Goal: Information Seeking & Learning: Learn about a topic

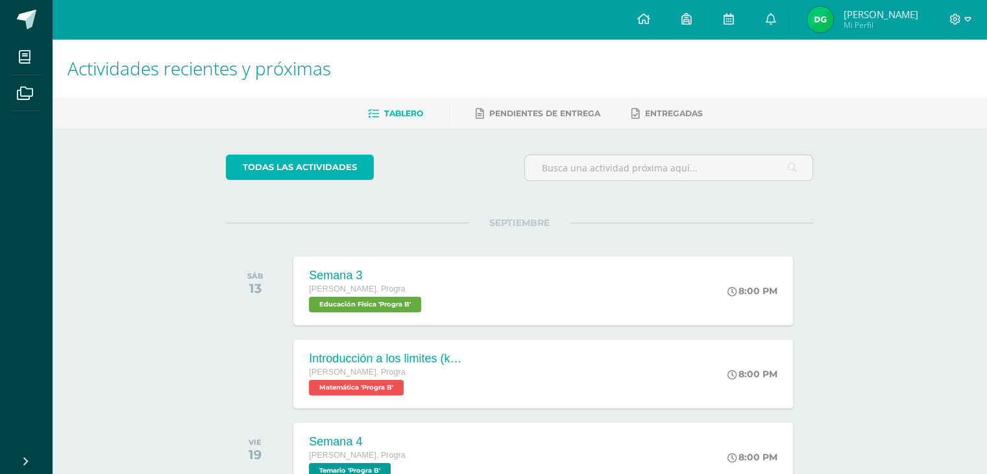
click at [328, 162] on link "todas las Actividades" at bounding box center [300, 166] width 148 height 25
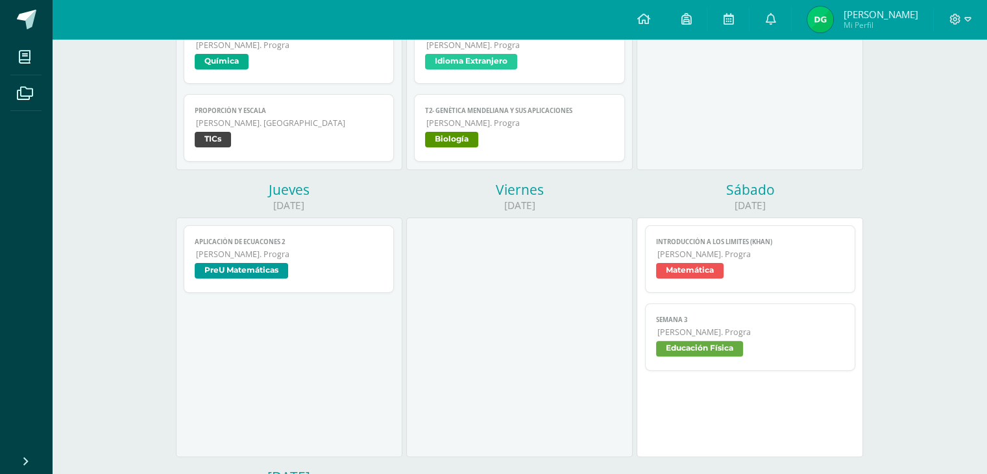
scroll to position [389, 0]
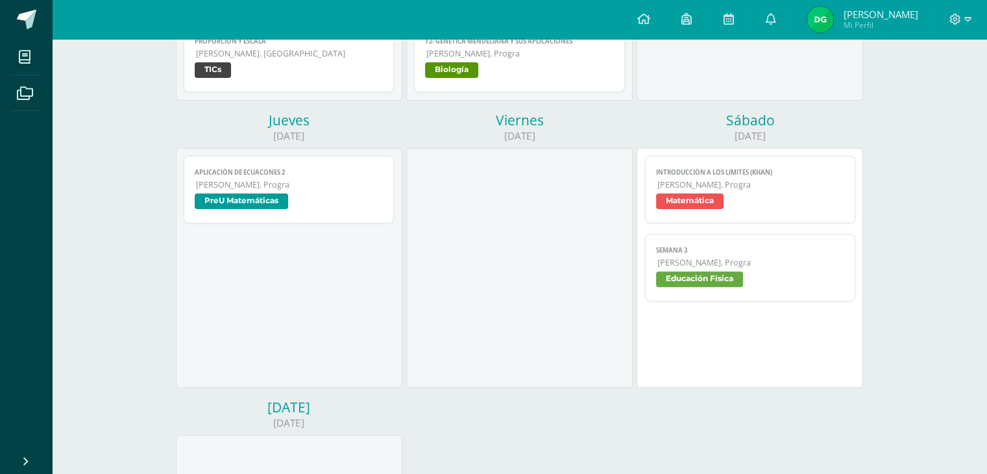
click at [709, 197] on span "Matemática" at bounding box center [689, 201] width 67 height 16
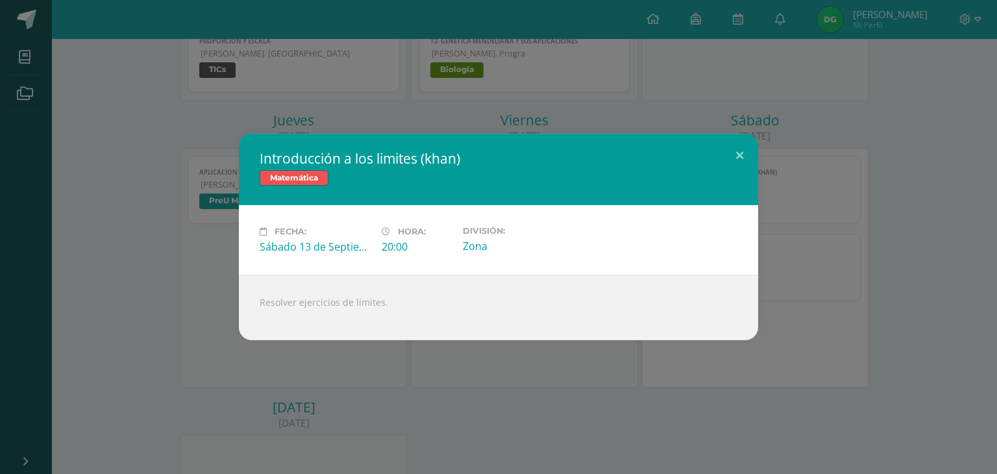
click at [392, 359] on div "Introducción a los limites ([PERSON_NAME]) Matemática Fecha: [DATE] Hora: 20:00…" at bounding box center [498, 237] width 997 height 474
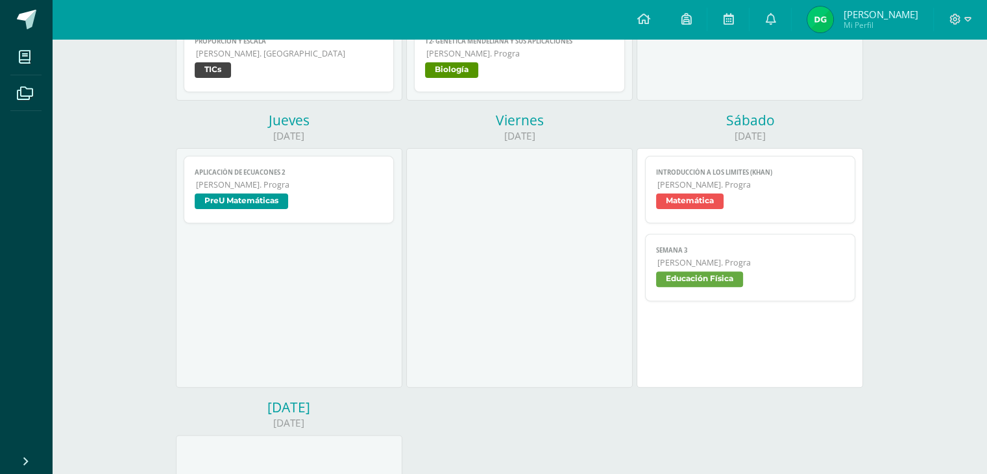
click at [355, 209] on span "PreU Matemáticas" at bounding box center [289, 202] width 189 height 19
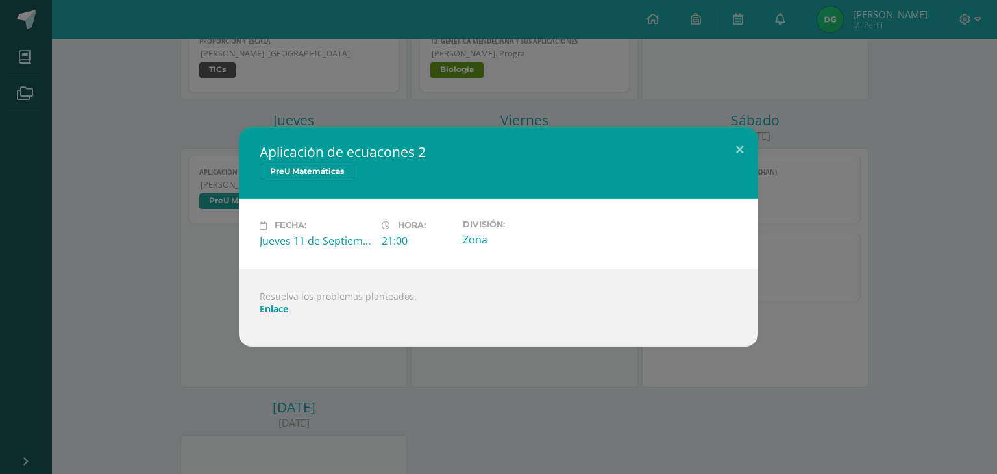
click at [151, 238] on div "Aplicación de ecuacones 2 PreU Matemáticas Fecha: [DATE] Hora: 21:00 División: …" at bounding box center [498, 236] width 986 height 219
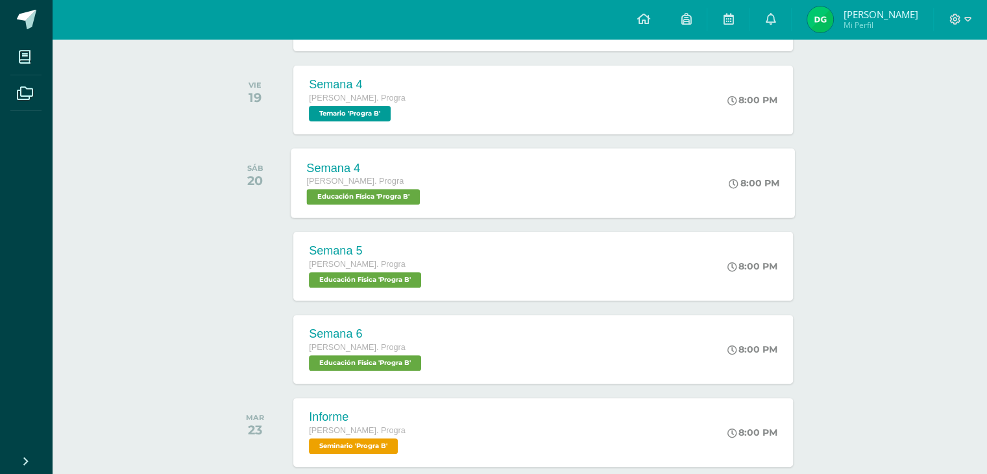
scroll to position [130, 0]
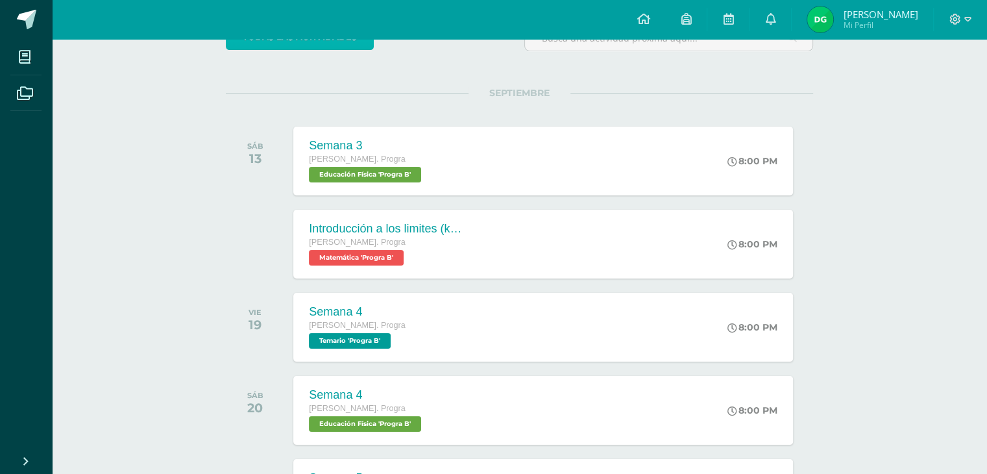
click at [311, 47] on link "todas las Actividades" at bounding box center [300, 37] width 148 height 25
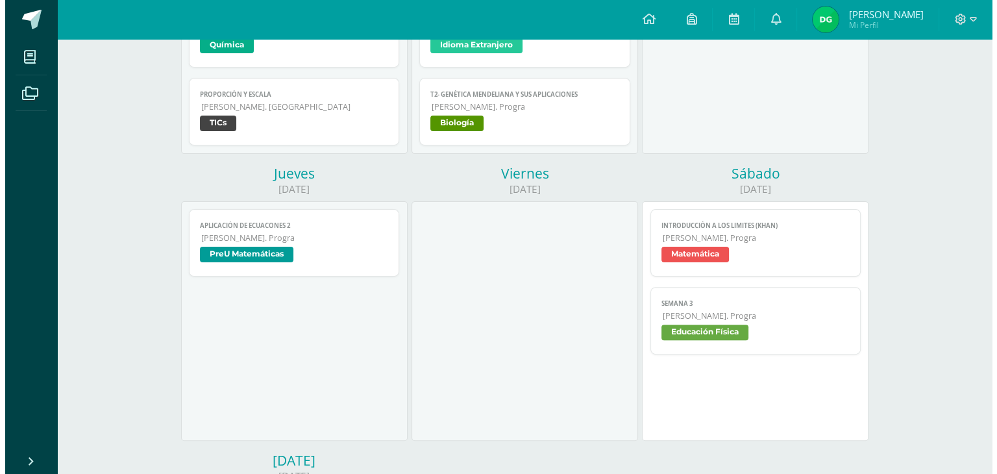
scroll to position [324, 0]
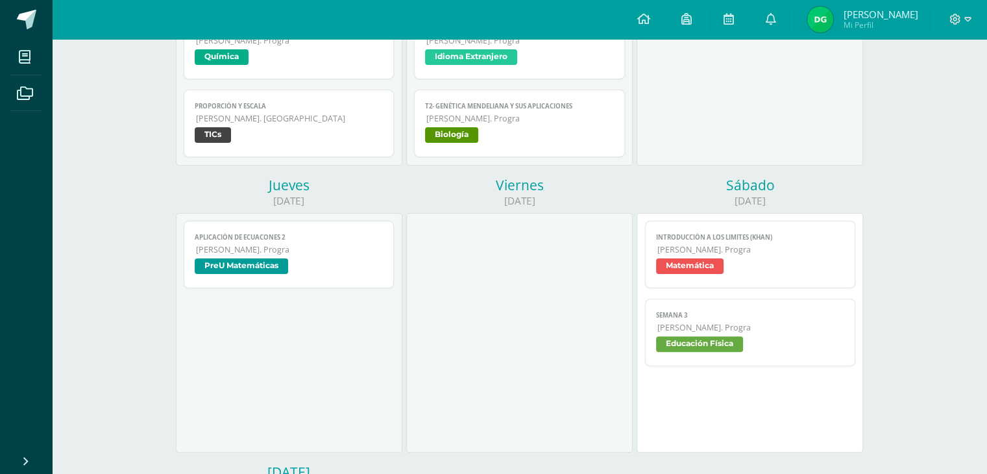
click at [312, 249] on span "[PERSON_NAME]. Progra" at bounding box center [290, 249] width 188 height 11
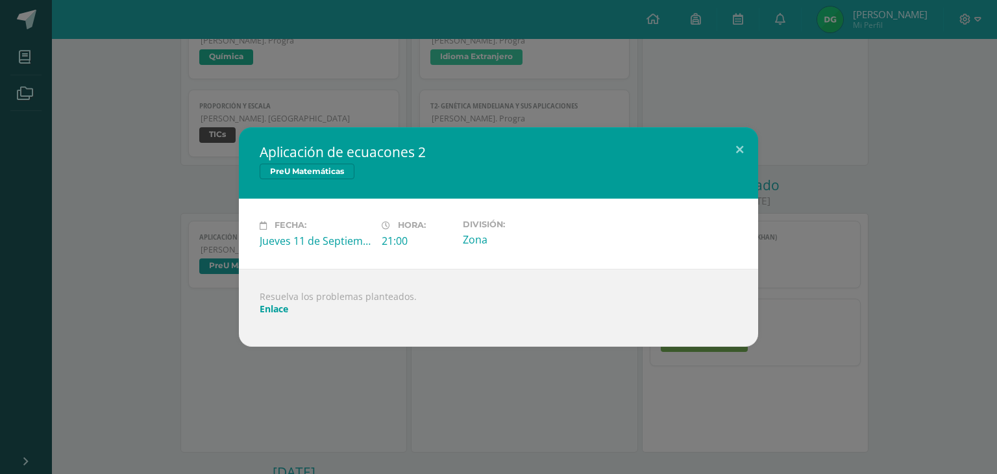
click at [263, 311] on link "Enlace" at bounding box center [274, 308] width 29 height 12
